Goal: Task Accomplishment & Management: Manage account settings

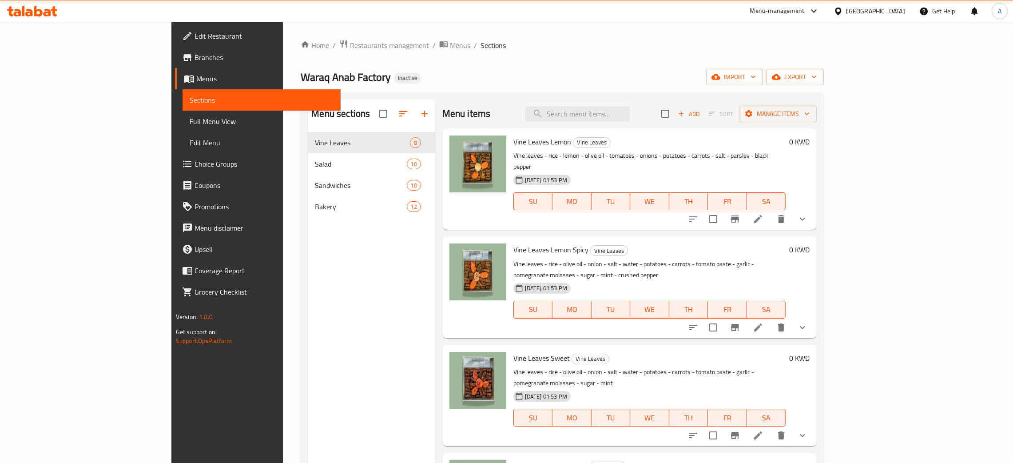
drag, startPoint x: 0, startPoint y: 0, endPoint x: 900, endPoint y: 9, distance: 899.8
click at [900, 9] on div "[GEOGRAPHIC_DATA]" at bounding box center [875, 11] width 59 height 10
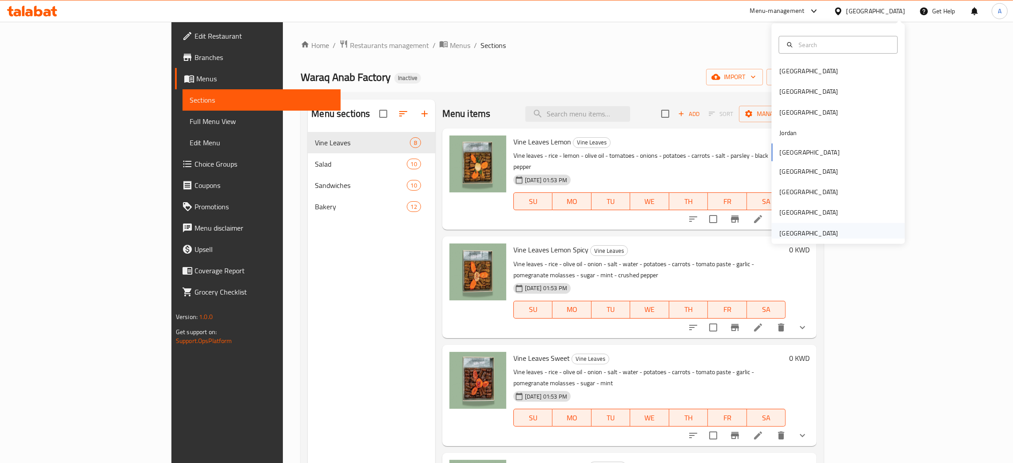
click at [813, 229] on div "[GEOGRAPHIC_DATA]" at bounding box center [808, 233] width 59 height 10
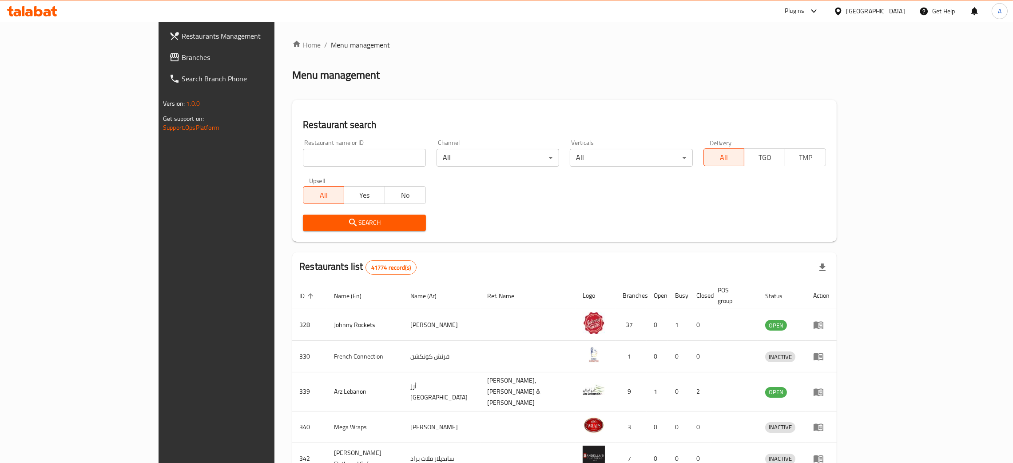
click at [182, 56] on span "Branches" at bounding box center [251, 57] width 139 height 11
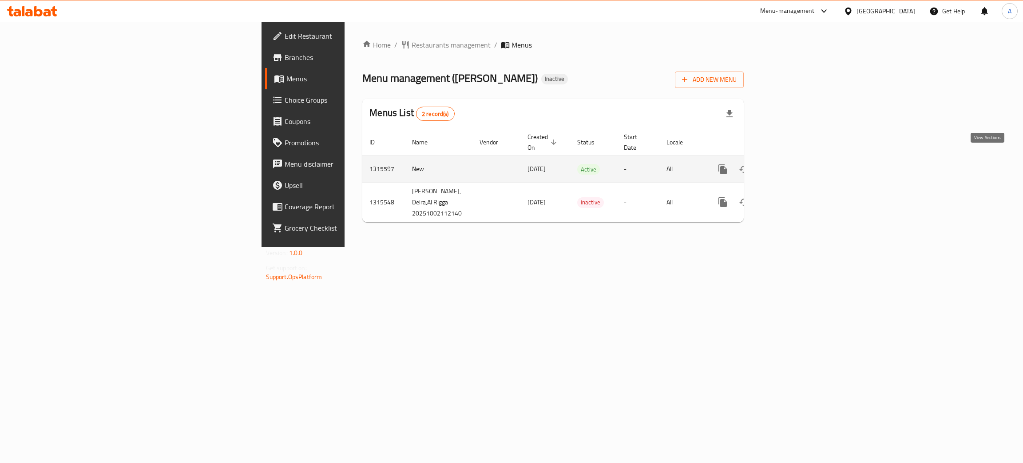
click at [791, 165] on icon "enhanced table" at bounding box center [787, 169] width 8 height 8
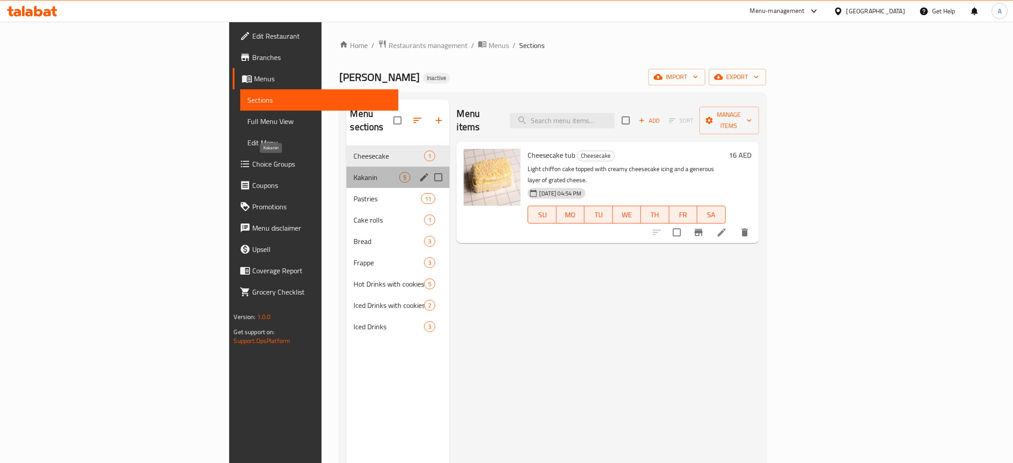
click at [353, 172] on span "Kakanin" at bounding box center [376, 177] width 46 height 11
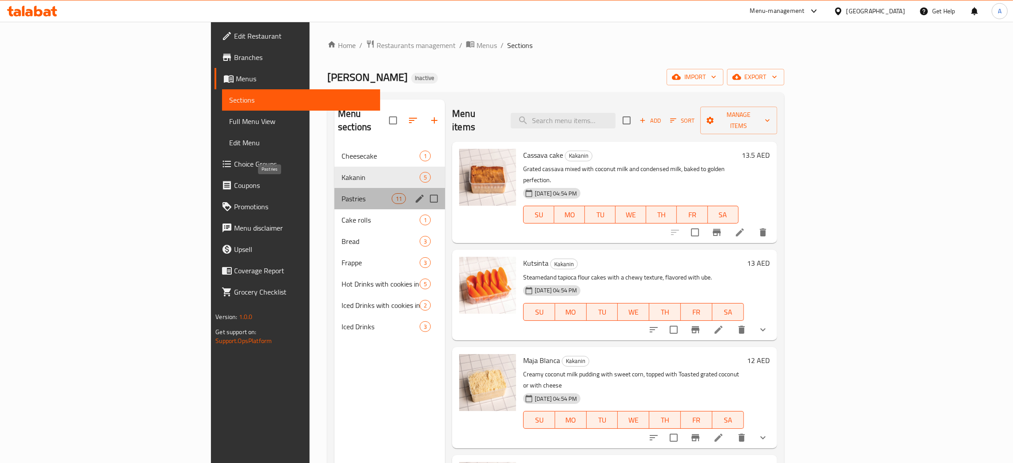
click at [341, 193] on span "Pastries" at bounding box center [366, 198] width 50 height 11
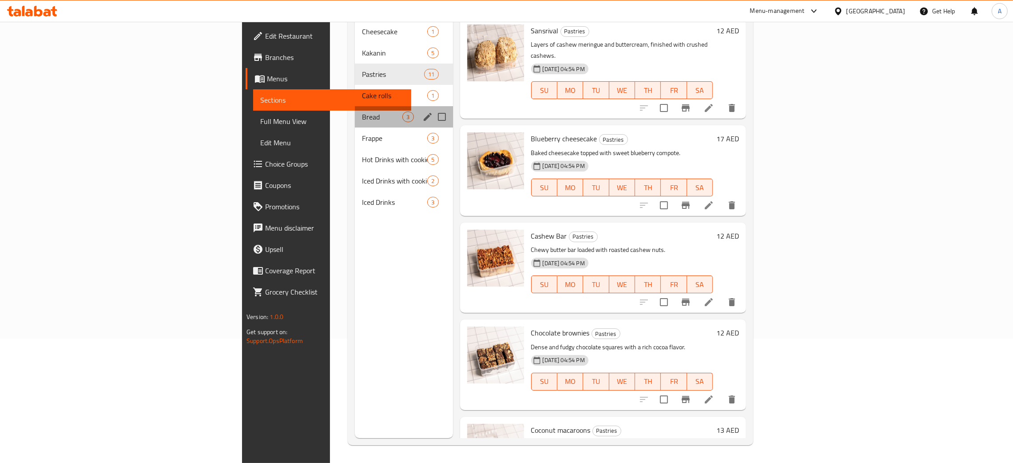
click at [355, 106] on div "Bread 3" at bounding box center [404, 116] width 98 height 21
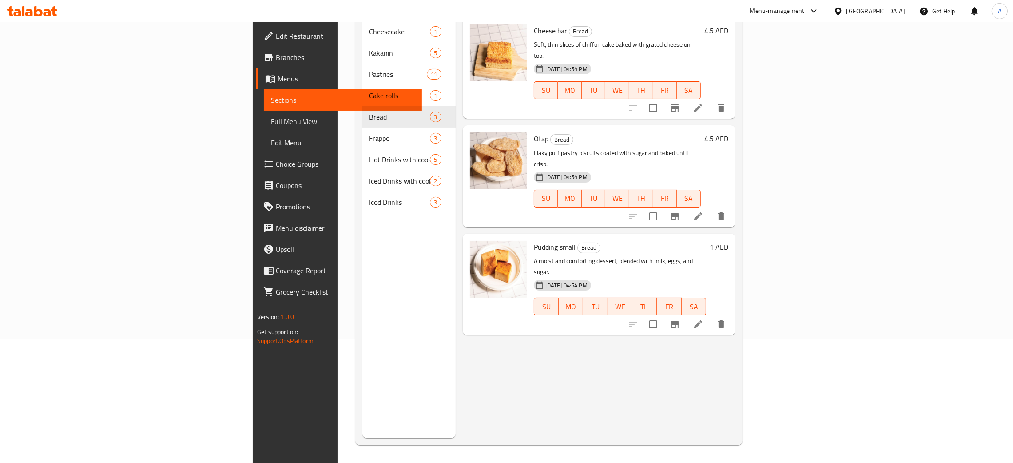
scroll to position [59, 0]
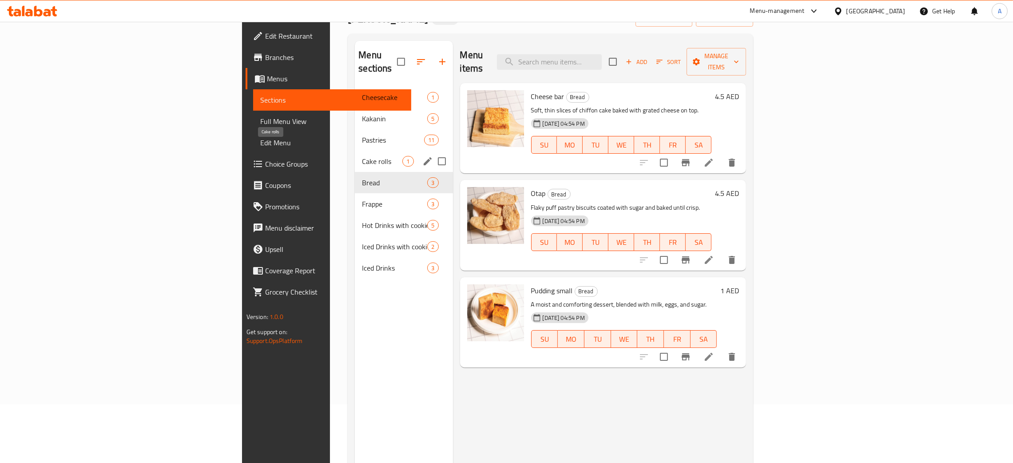
click at [362, 156] on span "Cake rolls" at bounding box center [382, 161] width 40 height 11
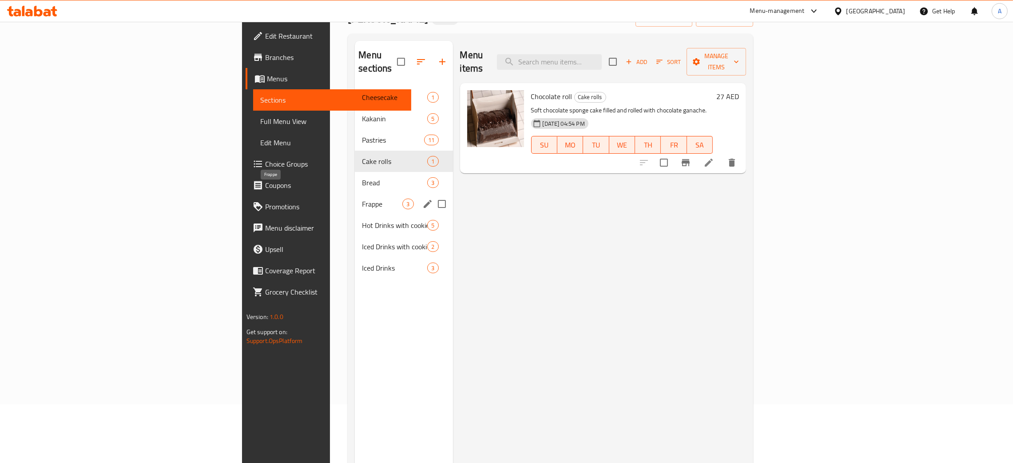
click at [362, 199] on span "Frappe" at bounding box center [382, 204] width 40 height 11
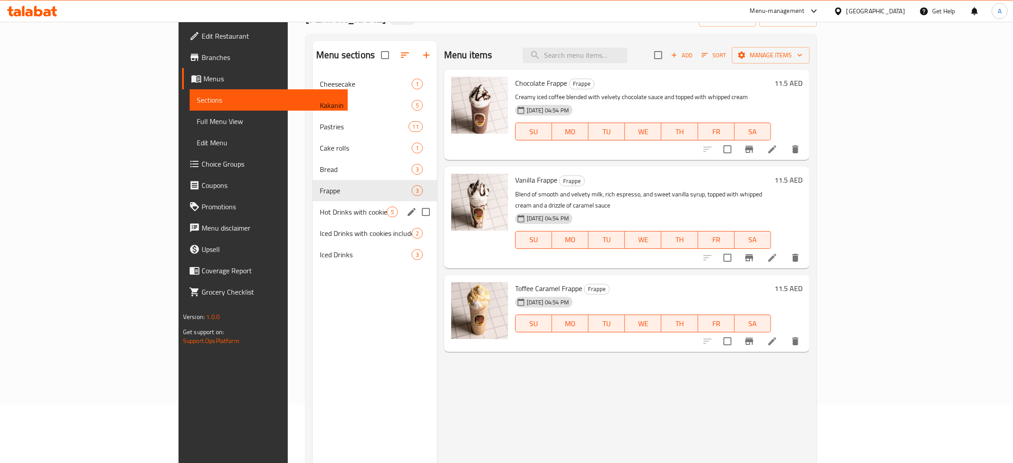
click at [329, 212] on span "Hot Drinks with cookies included" at bounding box center [353, 211] width 67 height 11
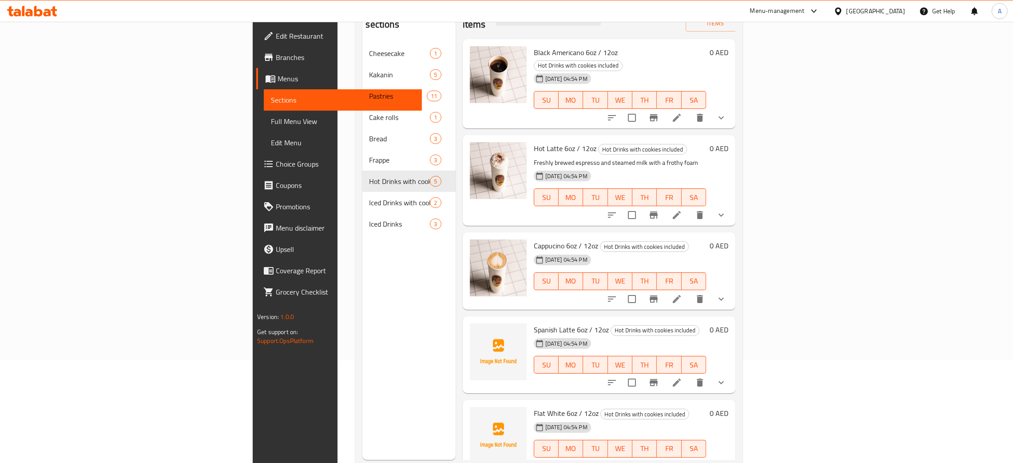
scroll to position [125, 0]
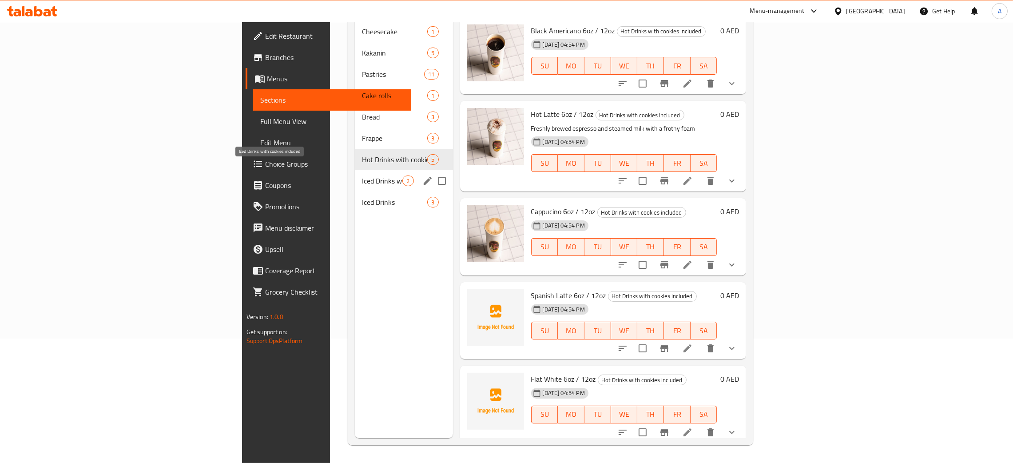
click at [362, 175] on span "Iced Drinks with cookies included" at bounding box center [382, 180] width 40 height 11
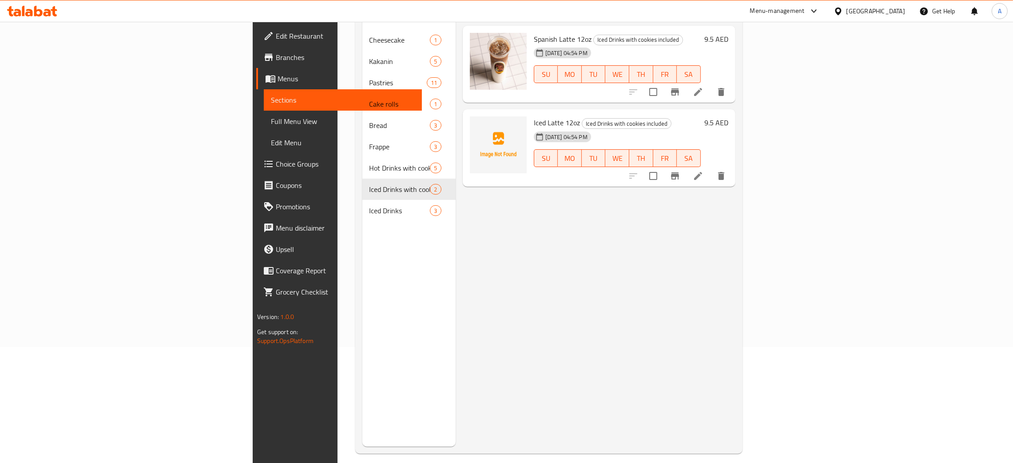
scroll to position [59, 0]
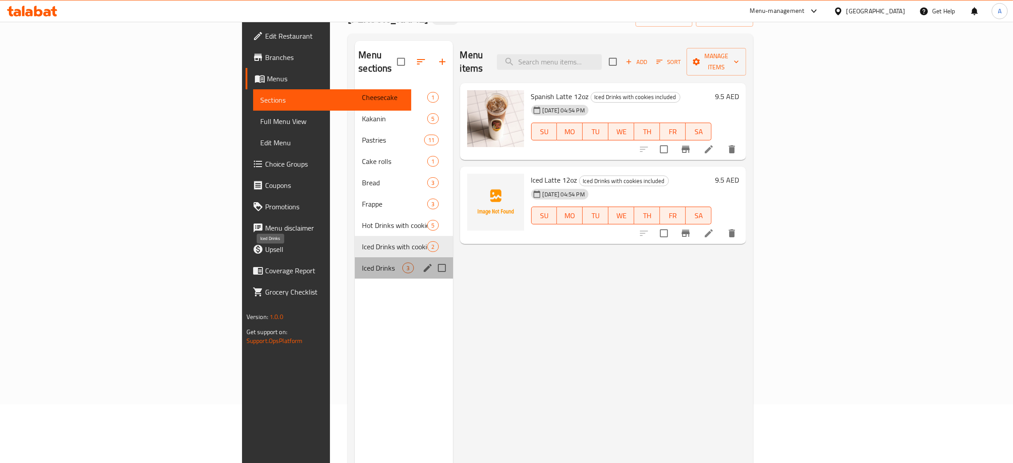
click at [362, 262] on span "Iced Drinks" at bounding box center [382, 267] width 40 height 11
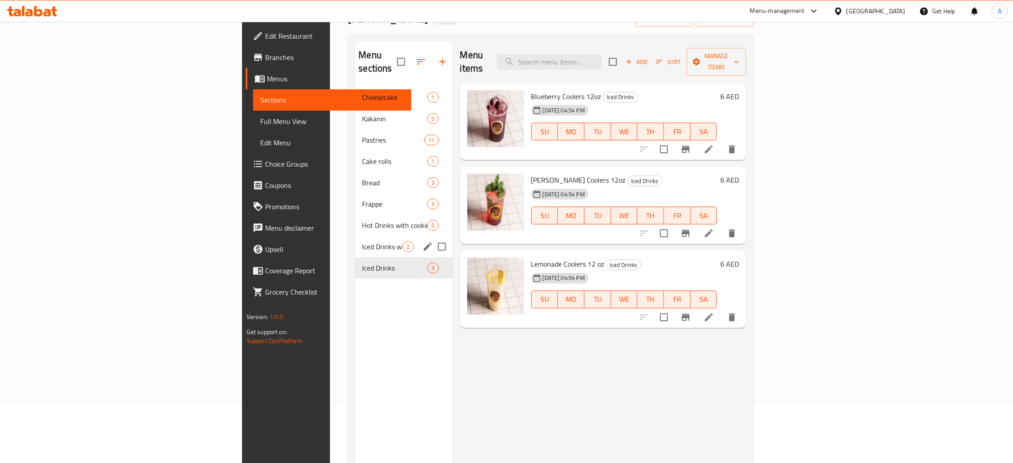
click at [355, 236] on div "Iced Drinks with cookies included 2" at bounding box center [404, 246] width 98 height 21
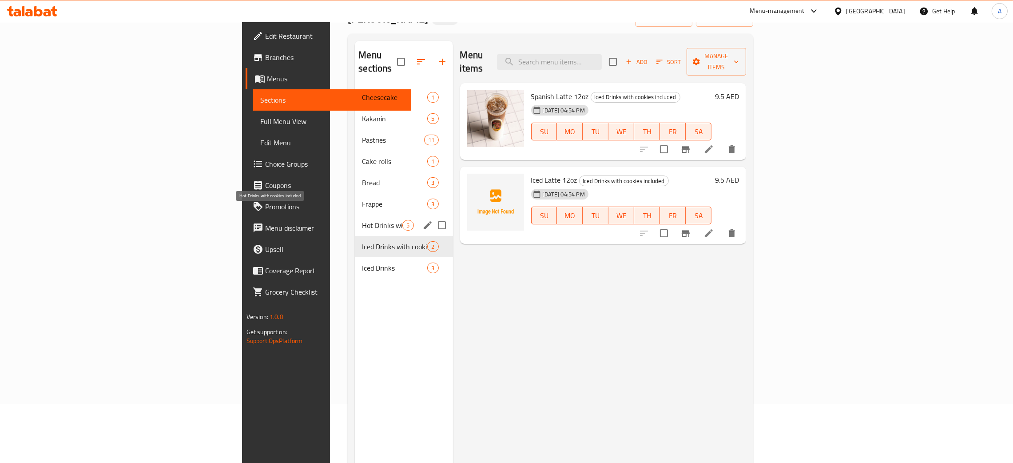
click at [362, 220] on span "Hot Drinks with cookies included" at bounding box center [382, 225] width 40 height 11
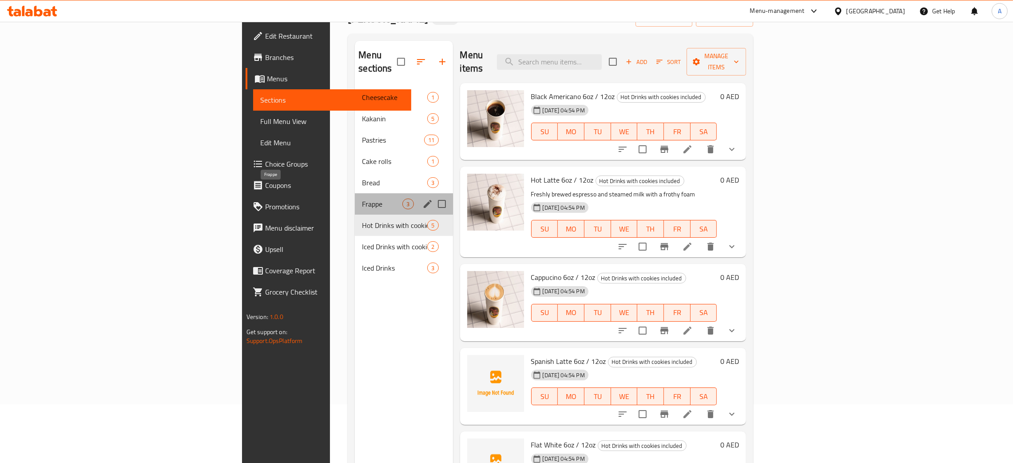
click at [362, 199] on span "Frappe" at bounding box center [382, 204] width 40 height 11
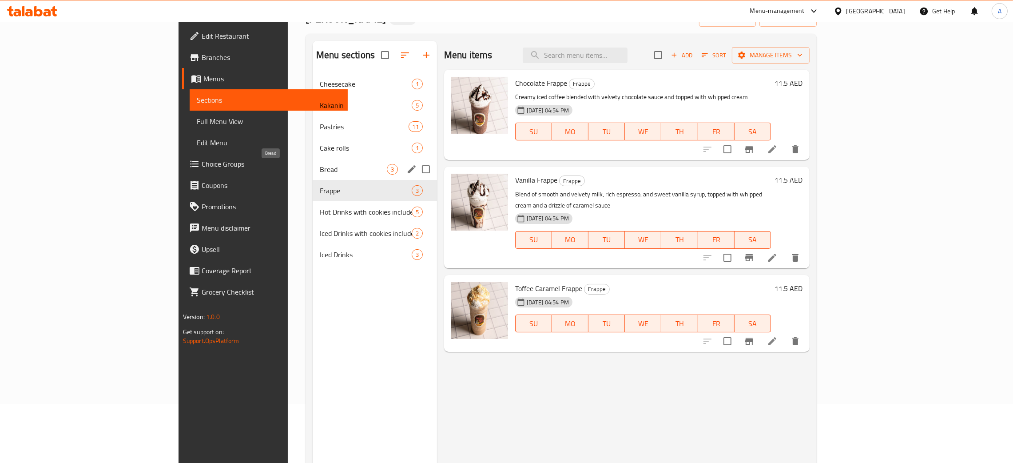
click at [326, 170] on span "Bread" at bounding box center [353, 169] width 67 height 11
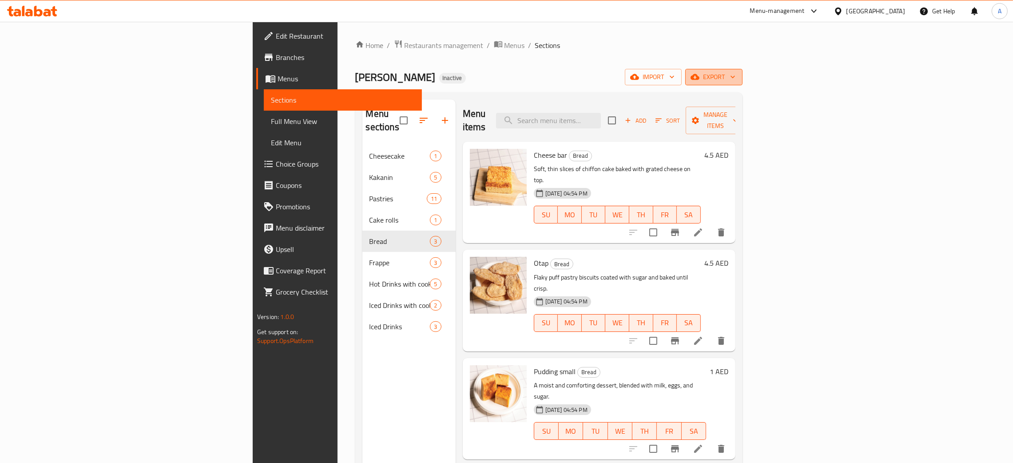
click at [737, 79] on icon "button" at bounding box center [732, 76] width 9 height 9
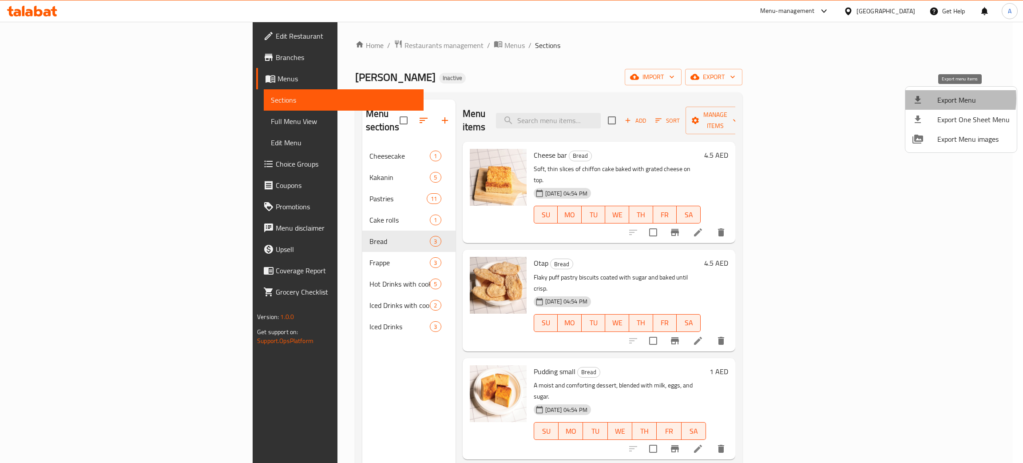
click at [937, 99] on div at bounding box center [925, 100] width 25 height 11
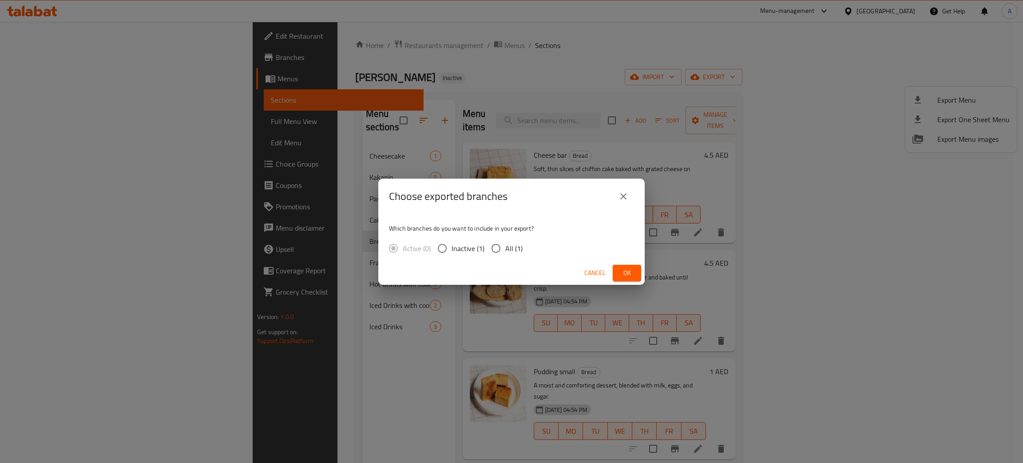
click at [624, 271] on span "Ok" at bounding box center [627, 272] width 14 height 11
